Goal: Navigation & Orientation: Find specific page/section

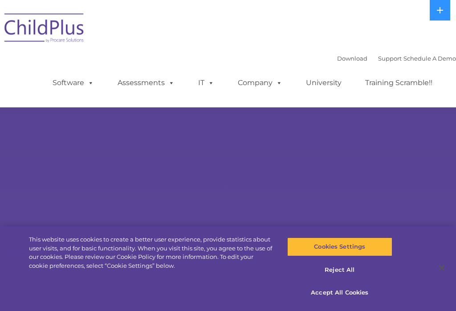
select select "MEDIUM"
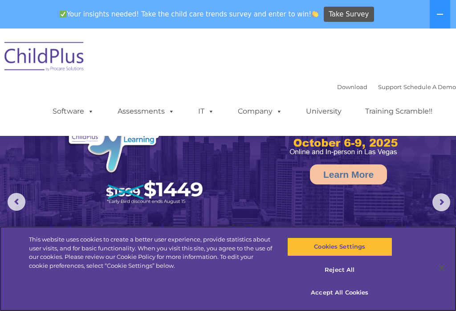
click at [371, 242] on button "Cookies Settings" at bounding box center [339, 246] width 105 height 19
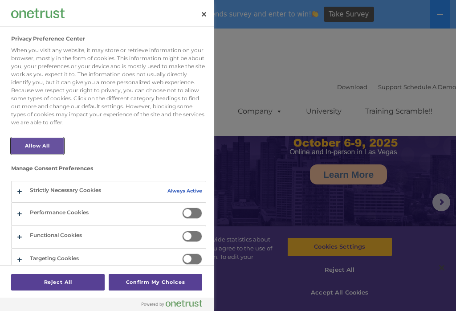
click at [29, 144] on button "Allow All" at bounding box center [37, 145] width 52 height 16
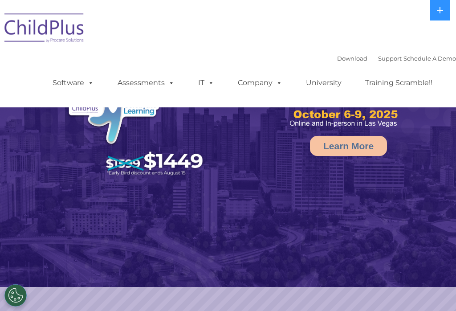
select select "MEDIUM"
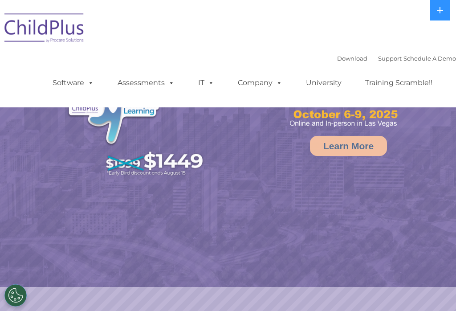
select select "MEDIUM"
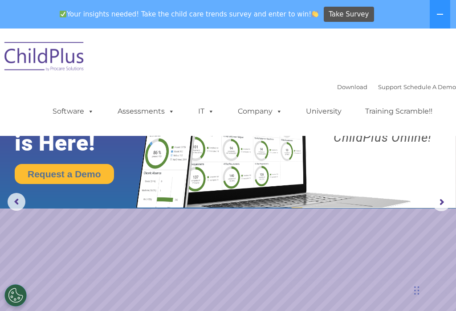
click at [41, 60] on img at bounding box center [44, 58] width 89 height 44
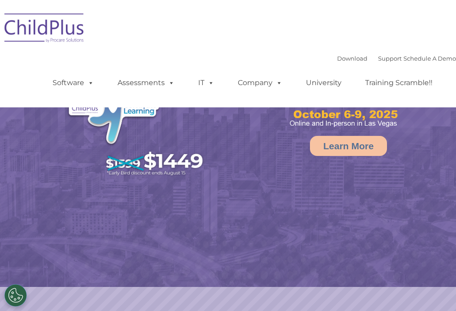
select select "MEDIUM"
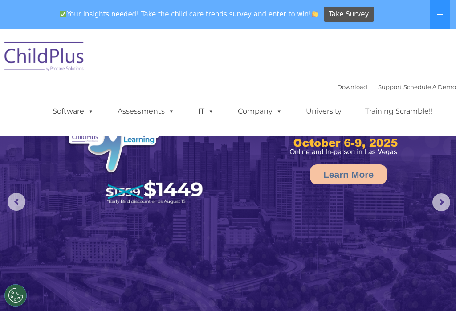
select select "MEDIUM"
click at [437, 104] on link "Training Scramble!!" at bounding box center [398, 111] width 85 height 18
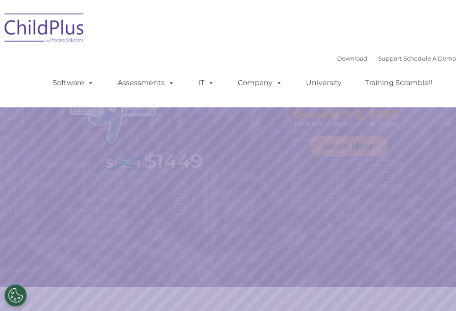
select select "MEDIUM"
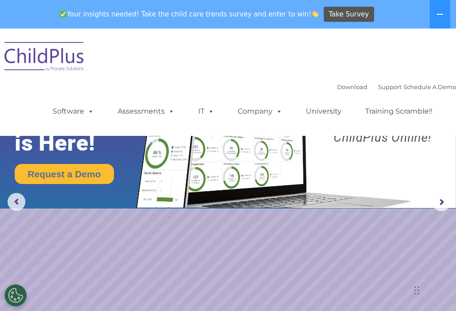
click at [74, 105] on link "Software" at bounding box center [73, 111] width 59 height 18
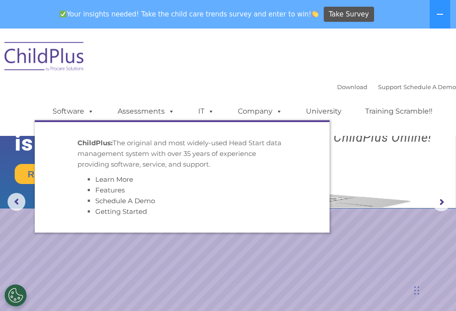
click at [80, 137] on li "ChildPlus: The original and most widely-used Head Start data management system …" at bounding box center [182, 177] width 222 height 93
click at [41, 56] on img at bounding box center [44, 58] width 89 height 44
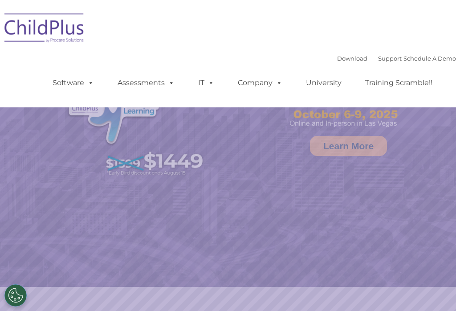
select select "MEDIUM"
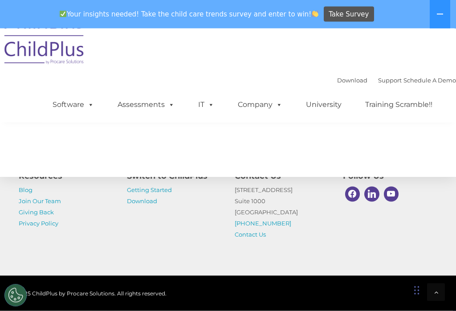
scroll to position [1124, 0]
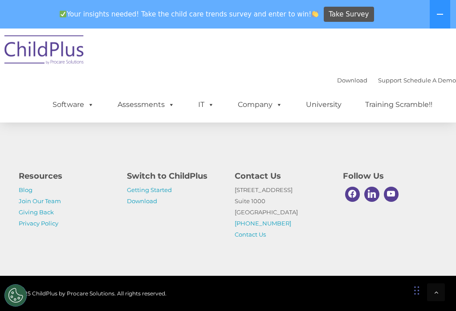
click at [171, 193] on link "Getting Started" at bounding box center [149, 189] width 45 height 7
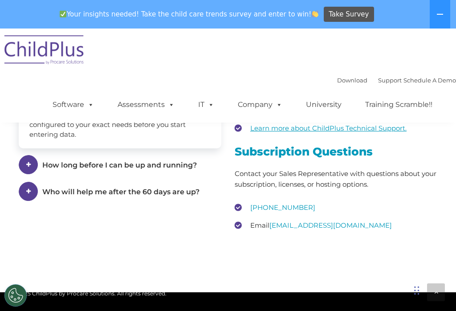
scroll to position [1442, 0]
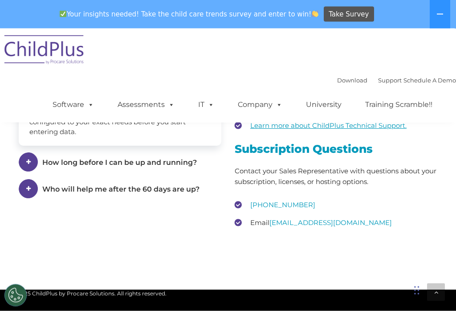
click at [43, 46] on img at bounding box center [44, 51] width 89 height 44
